Goal: Task Accomplishment & Management: Complete application form

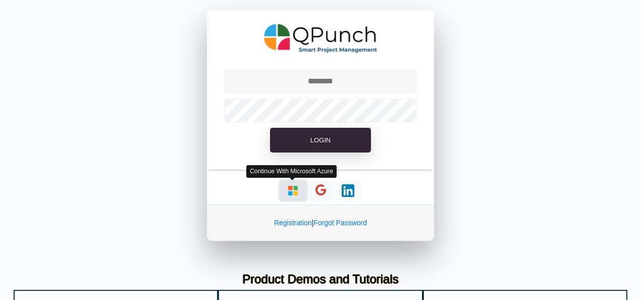
click at [292, 189] on img "button" at bounding box center [293, 190] width 13 height 13
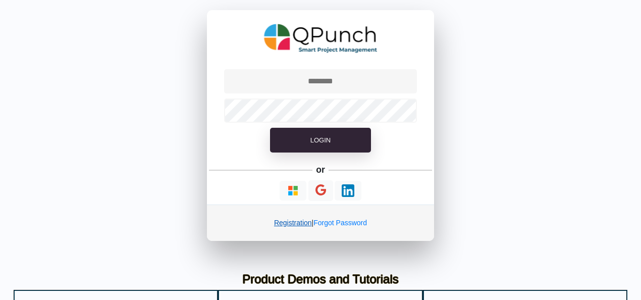
click at [291, 220] on link "Registration" at bounding box center [293, 222] width 38 height 8
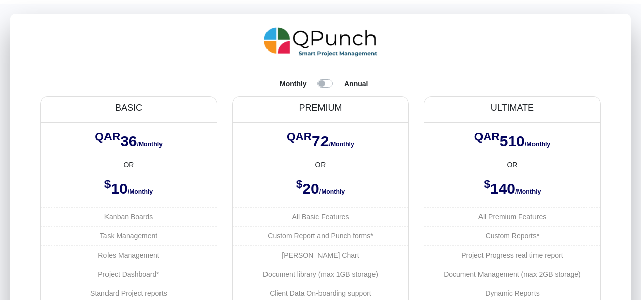
click at [337, 77] on label at bounding box center [337, 77] width 0 height 0
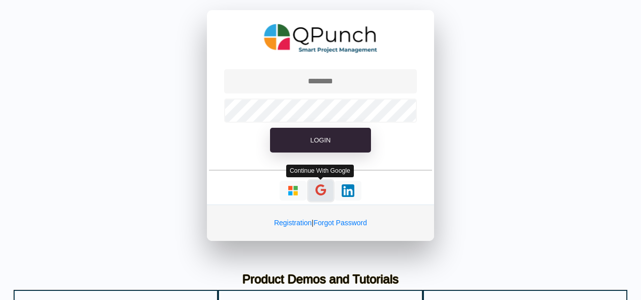
click at [322, 191] on icon "button" at bounding box center [320, 190] width 11 height 13
